Goal: Information Seeking & Learning: Learn about a topic

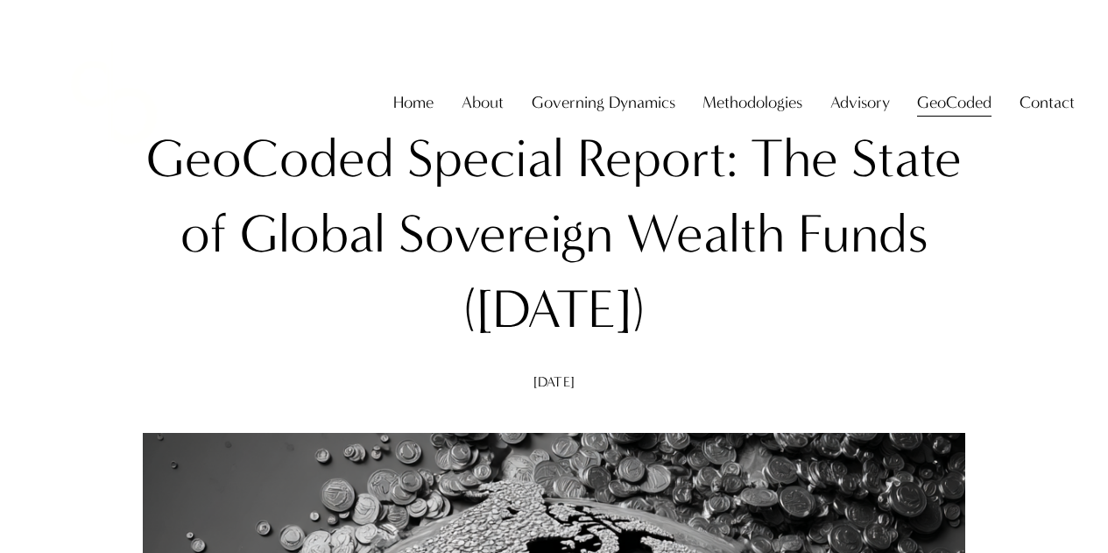
scroll to position [1480, 0]
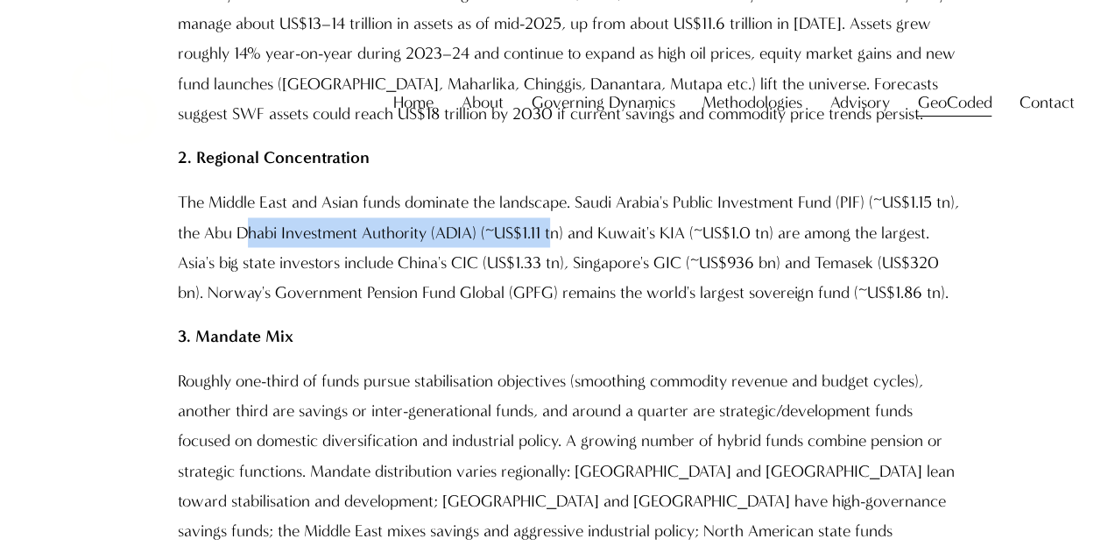
click at [580, 237] on p "The Middle East and Asian funds dominate the landscape. Saudi Arabia's Public I…" at bounding box center [571, 247] width 787 height 120
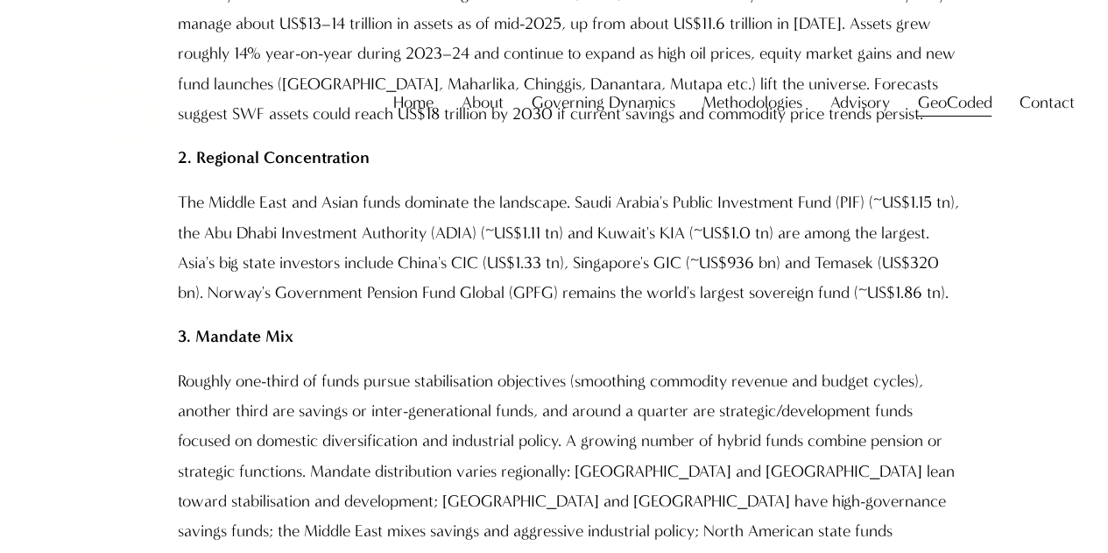
drag, startPoint x: 411, startPoint y: 201, endPoint x: 611, endPoint y: 203, distance: 200.6
click at [611, 203] on div "Skip to Content Home About About The Firm" at bounding box center [554, 103] width 1108 height 206
drag, startPoint x: 611, startPoint y: 203, endPoint x: 695, endPoint y: 208, distance: 84.2
click at [695, 206] on div "Skip to Content Home About About The Firm" at bounding box center [554, 103] width 1108 height 206
drag, startPoint x: 695, startPoint y: 208, endPoint x: 783, endPoint y: 212, distance: 87.7
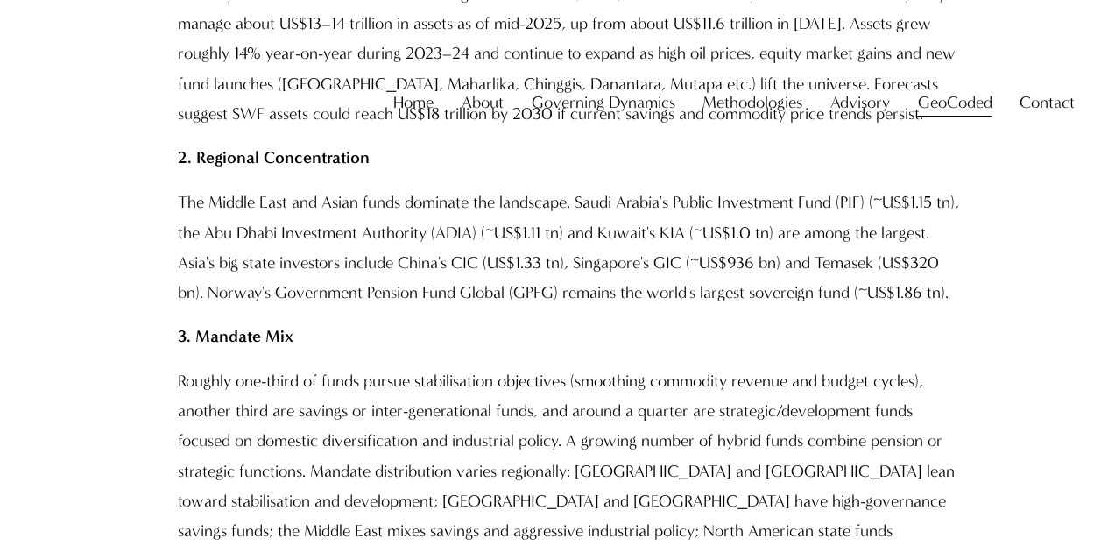
click at [783, 206] on div "Skip to Content Home About About The Firm" at bounding box center [554, 103] width 1108 height 206
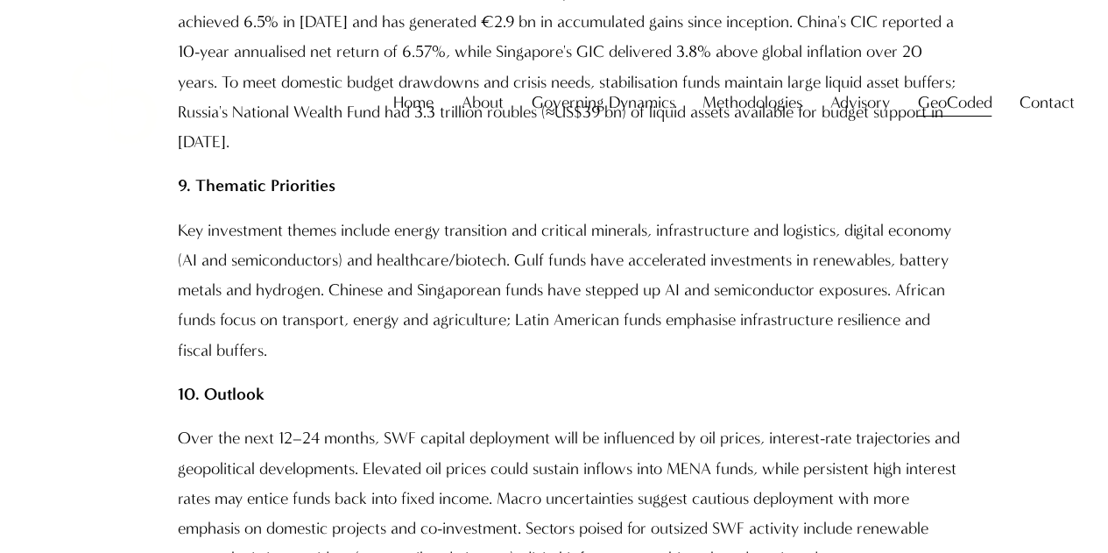
scroll to position [3037, 0]
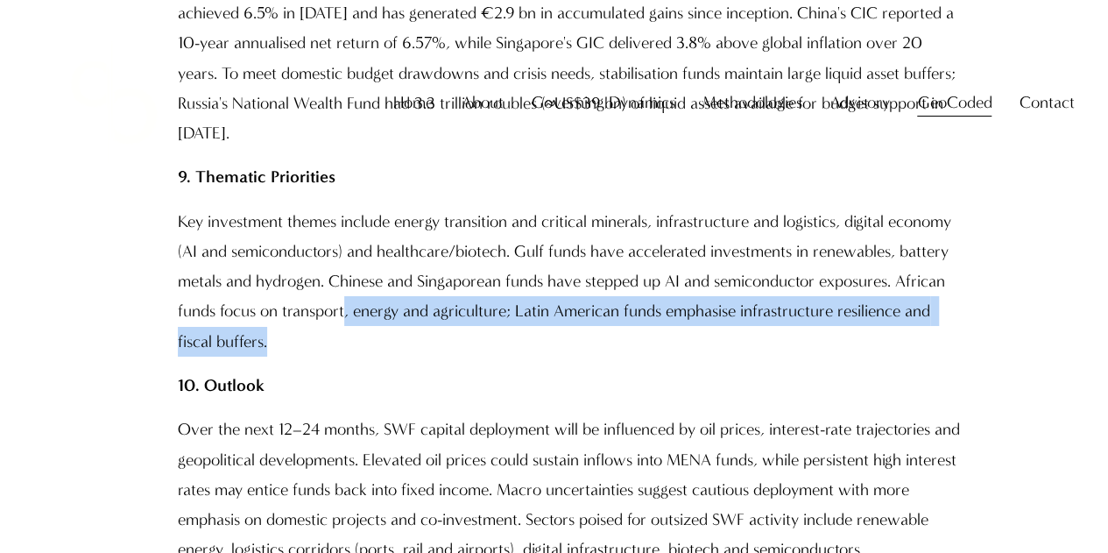
drag, startPoint x: 420, startPoint y: 278, endPoint x: 349, endPoint y: 269, distance: 72.3
click at [349, 269] on p "Key investment themes include energy transition and critical minerals, infrastr…" at bounding box center [571, 282] width 787 height 150
drag, startPoint x: 349, startPoint y: 269, endPoint x: 342, endPoint y: 279, distance: 12.6
click at [342, 279] on p "Key investment themes include energy transition and critical minerals, infrastr…" at bounding box center [571, 282] width 787 height 150
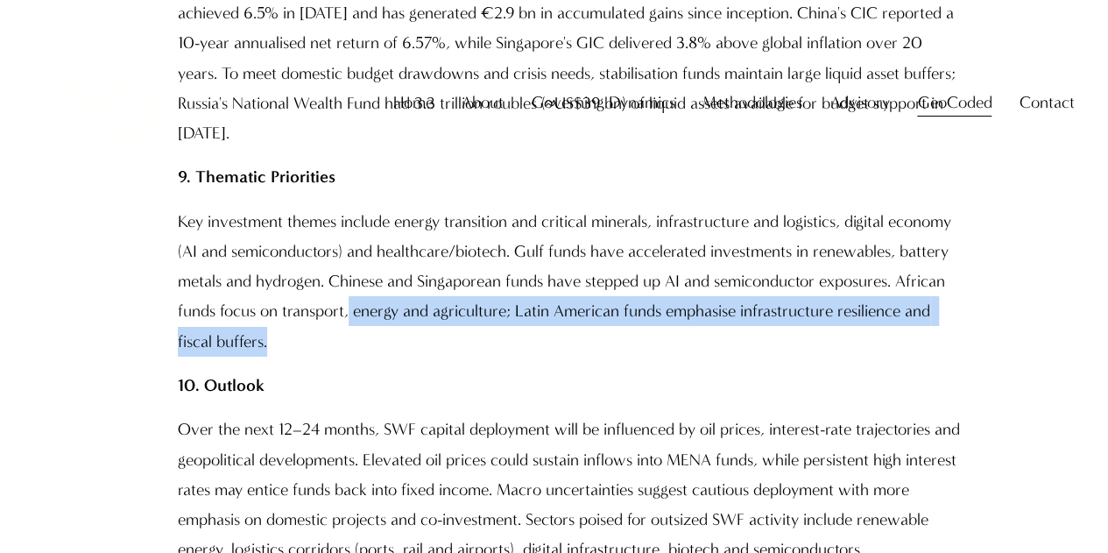
click at [342, 279] on p "Key investment themes include energy transition and critical minerals, infrastr…" at bounding box center [571, 282] width 787 height 150
drag, startPoint x: 333, startPoint y: 304, endPoint x: 240, endPoint y: 260, distance: 102.6
click at [240, 260] on div "Executive Summary Top Global Insights 1. Scale and Growth Globally there are mo…" at bounding box center [554, 201] width 822 height 3907
click at [240, 260] on p "Key investment themes include energy transition and critical minerals, infrastr…" at bounding box center [571, 282] width 787 height 150
drag, startPoint x: 315, startPoint y: 290, endPoint x: 355, endPoint y: 257, distance: 51.0
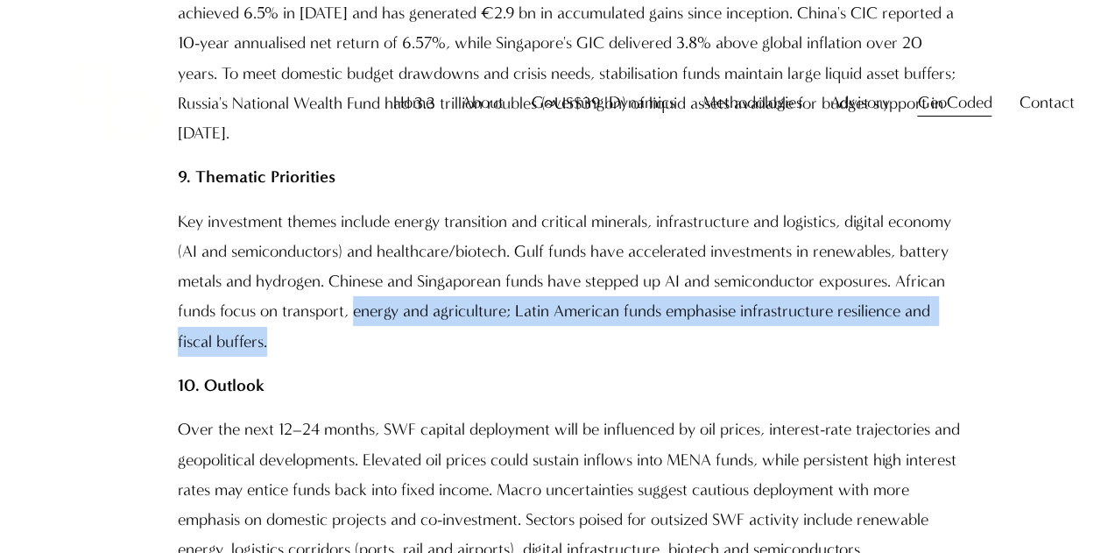
click at [355, 257] on p "Key investment themes include energy transition and critical minerals, infrastr…" at bounding box center [571, 282] width 787 height 150
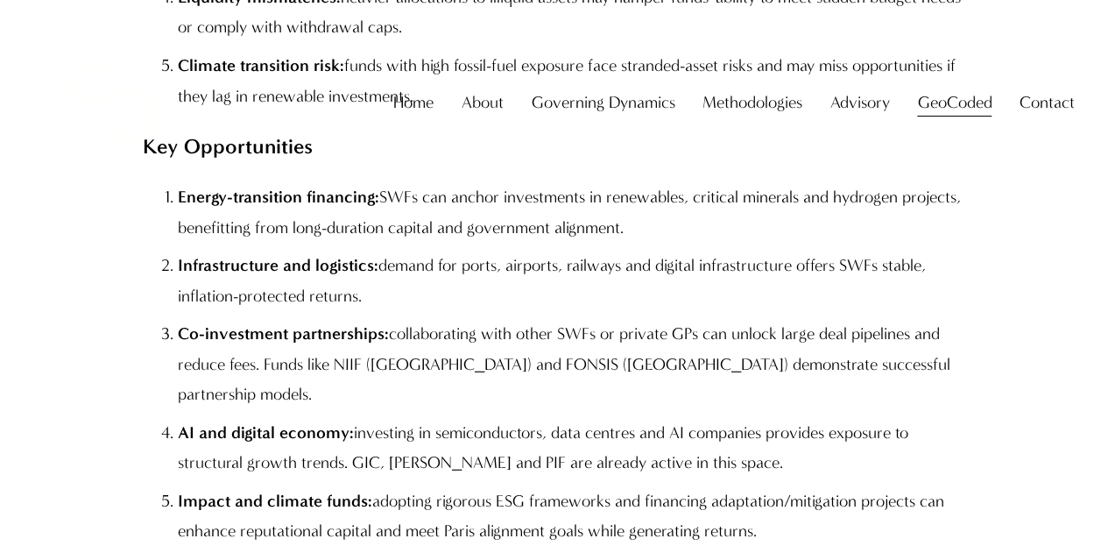
scroll to position [3894, 0]
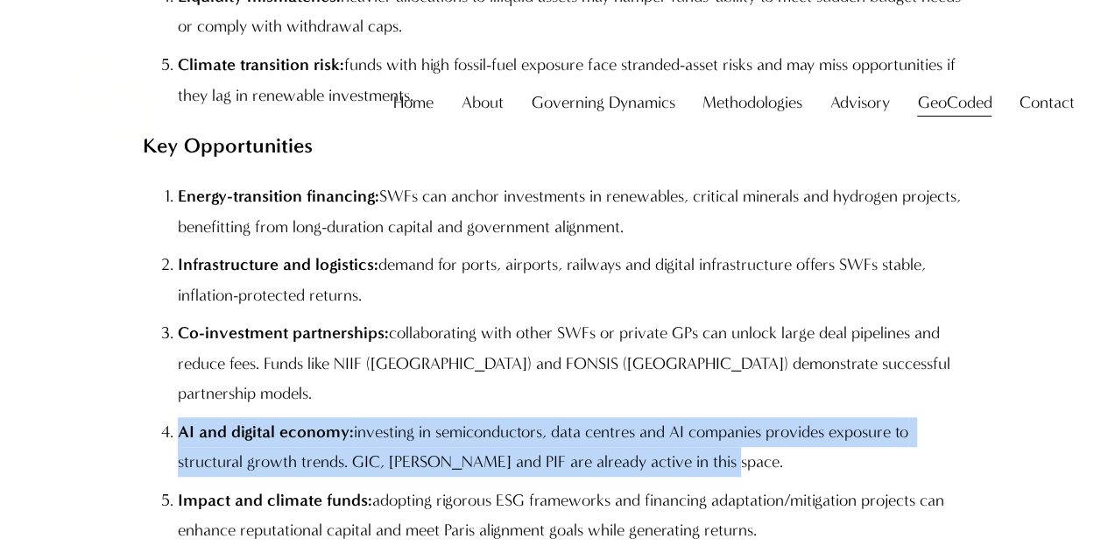
drag, startPoint x: 716, startPoint y: 377, endPoint x: 180, endPoint y: 346, distance: 536.0
click at [180, 417] on p "AI and digital economy: investing in semiconductors, data centres and AI compan…" at bounding box center [571, 447] width 787 height 60
copy p "AI and digital economy: investing in semiconductors, data centres and AI compan…"
click at [293, 421] on strong "AI and digital economy:" at bounding box center [266, 431] width 176 height 20
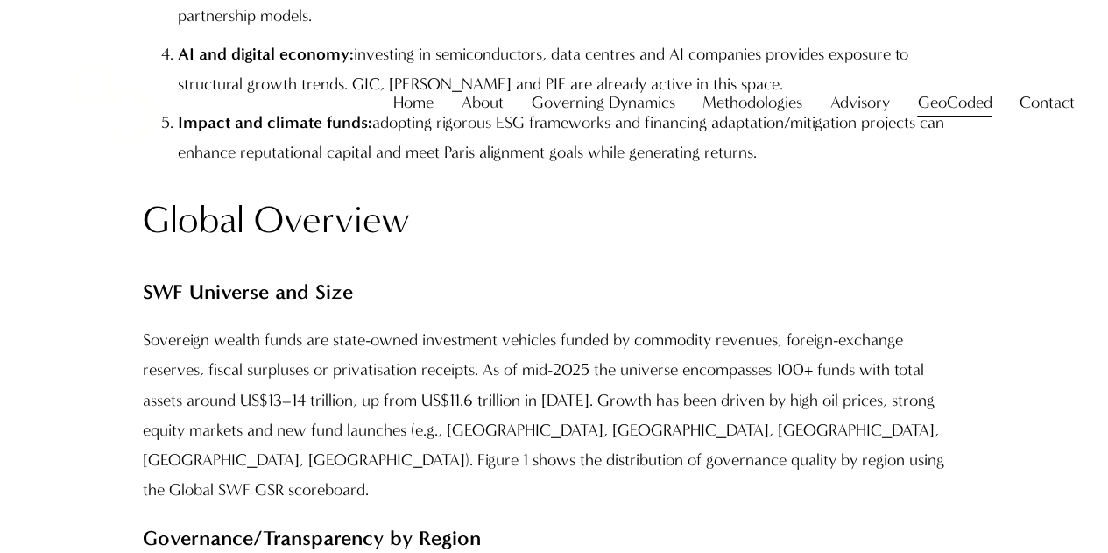
scroll to position [4270, 0]
click at [495, 350] on p "Sovereign wealth funds are state-owned investment vehicles funded by commodity …" at bounding box center [554, 416] width 822 height 180
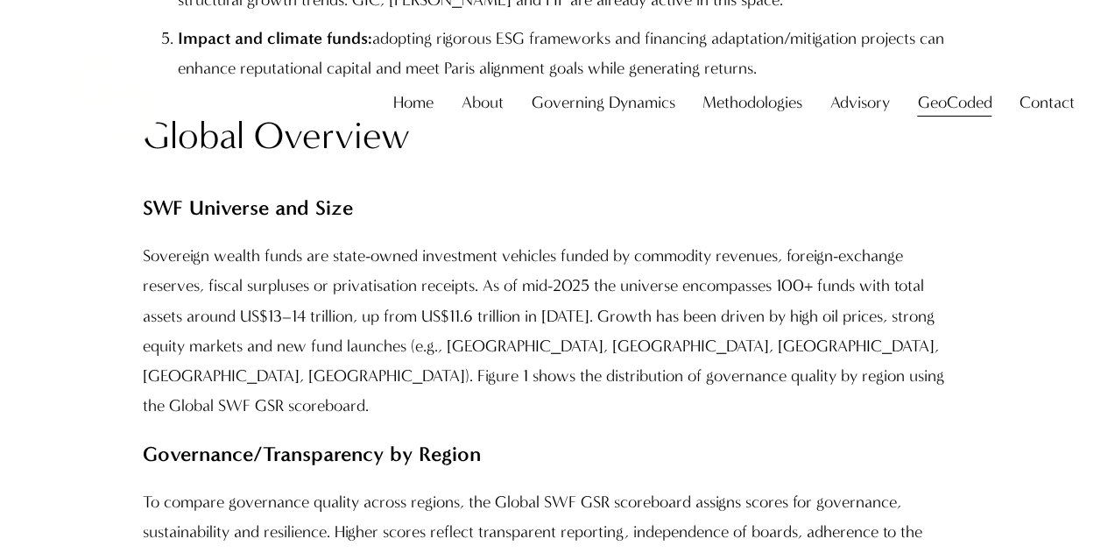
scroll to position [4356, 0]
click at [493, 298] on p "Sovereign wealth funds are state-owned investment vehicles funded by commodity …" at bounding box center [554, 330] width 822 height 180
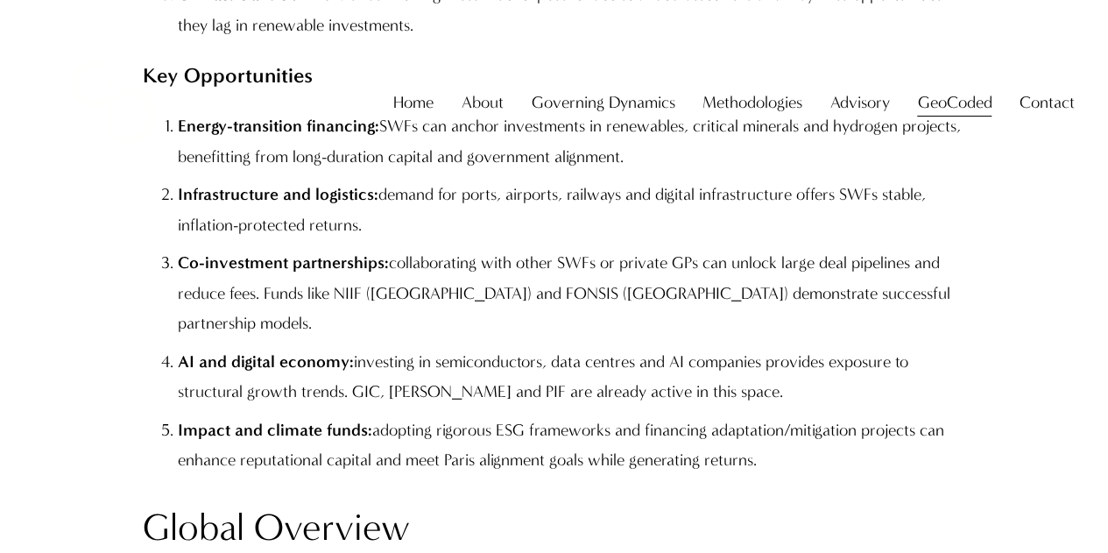
scroll to position [7594, 0]
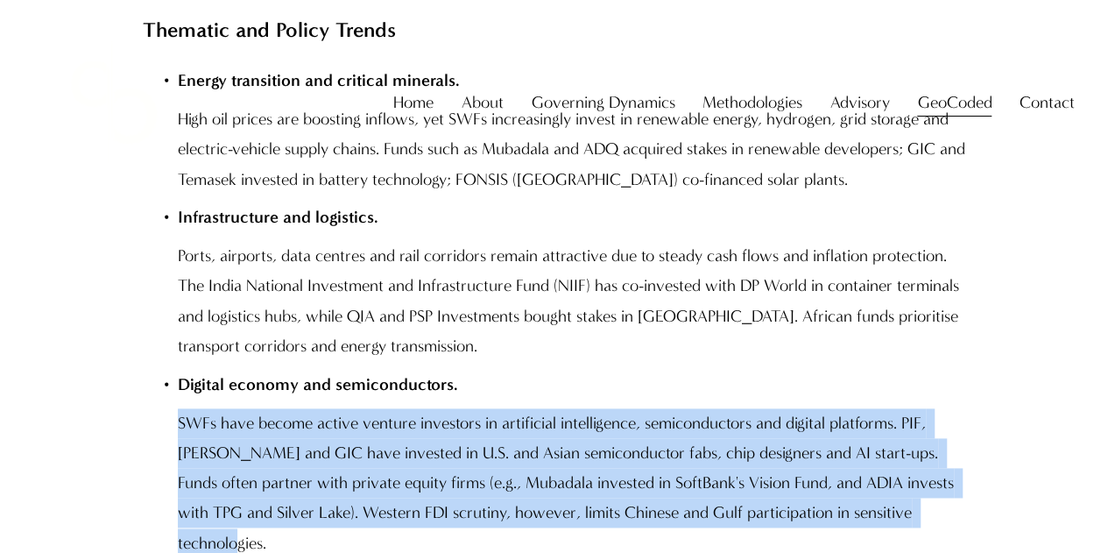
drag, startPoint x: 305, startPoint y: 369, endPoint x: 154, endPoint y: 237, distance: 199.9
click at [154, 237] on ul "Energy transition and critical minerals. High oil prices are boosting inflows, …" at bounding box center [554, 463] width 822 height 795
copy p "SWFs have become active venture investors in artificial intelligence, semicondu…"
click at [471, 408] on p "SWFs have become active venture investors in artificial intelligence, semicondu…" at bounding box center [571, 483] width 787 height 150
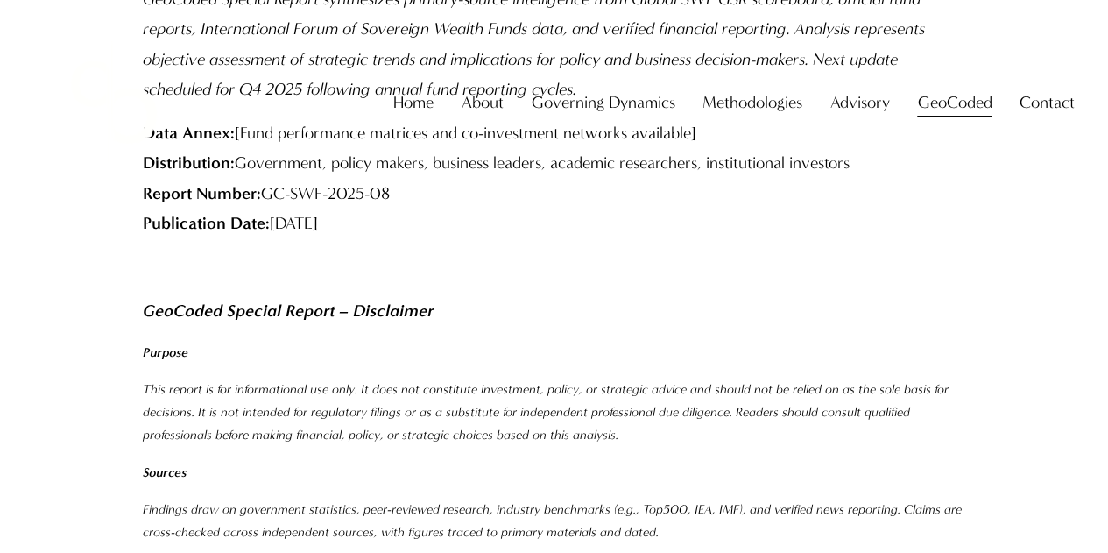
scroll to position [2957, 0]
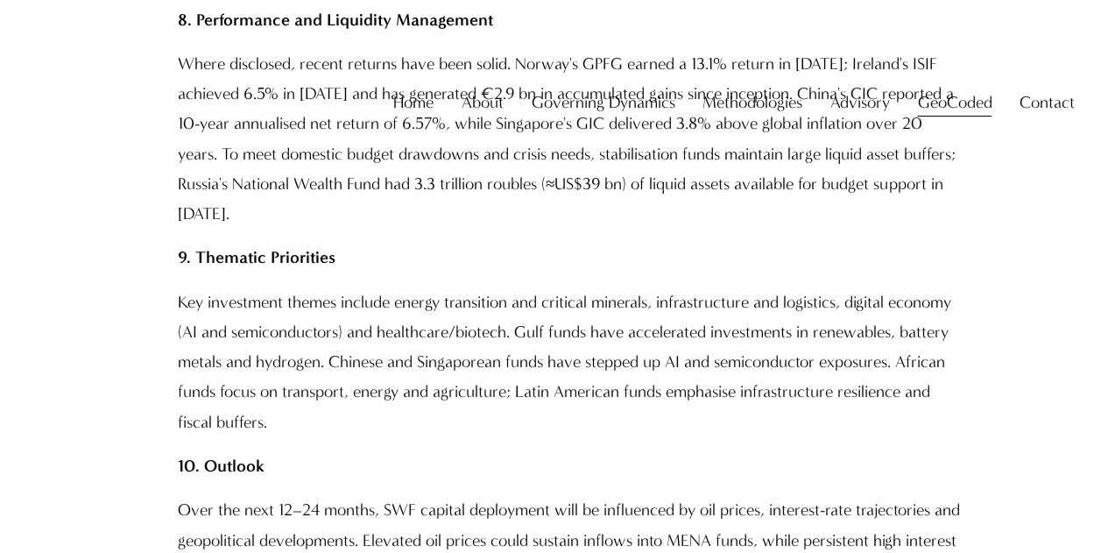
click at [420, 162] on div "Home About About The Firm [PERSON_NAME] Governing Dynamics" at bounding box center [553, 102] width 1041 height 161
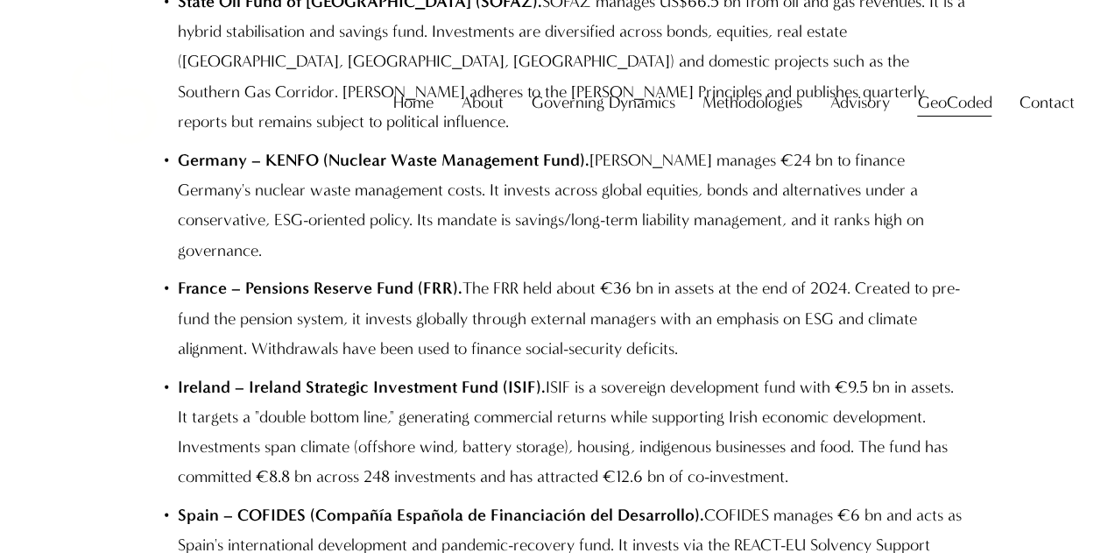
scroll to position [0, 0]
